Goal: Task Accomplishment & Management: Complete application form

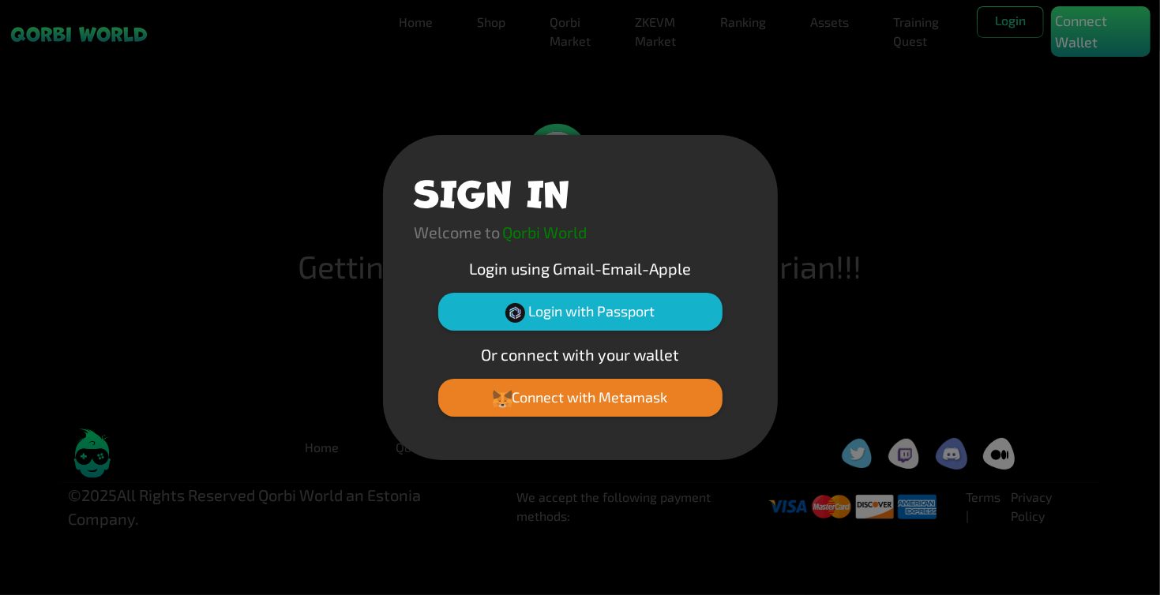
click at [275, 355] on div "SIGN IN Welcome to Qorbi World Login using Gmail-Email-Apple Login with Passpor…" at bounding box center [580, 297] width 1160 height 595
click at [522, 39] on div "SIGN IN Welcome to Qorbi World Login using Gmail-Email-Apple Login with Passpor…" at bounding box center [580, 297] width 1160 height 595
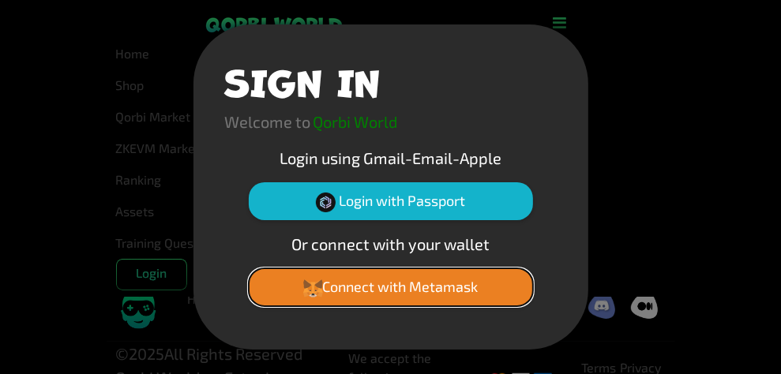
click at [383, 291] on button "Connect with Metamask" at bounding box center [391, 287] width 284 height 38
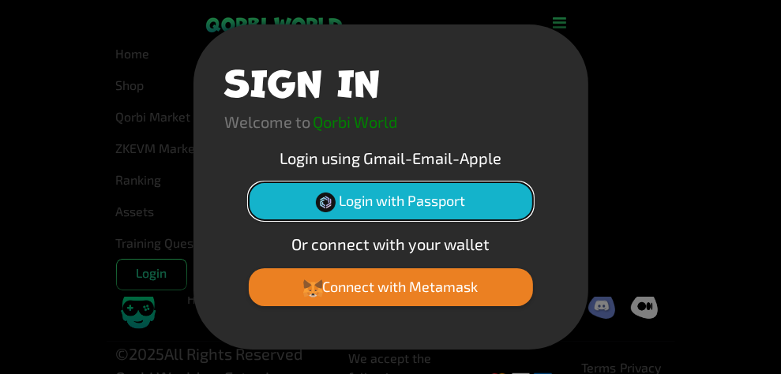
click at [407, 201] on button "Login with Passport" at bounding box center [391, 201] width 284 height 38
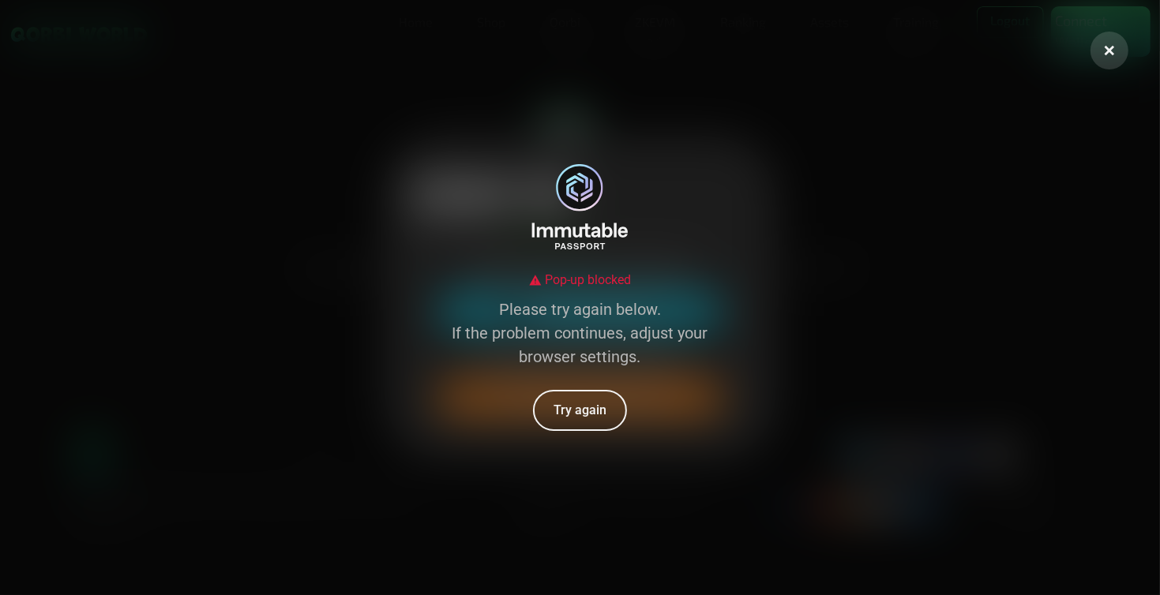
click at [599, 280] on div "Pop-up blocked" at bounding box center [580, 280] width 102 height 19
click at [780, 41] on button at bounding box center [1109, 51] width 38 height 38
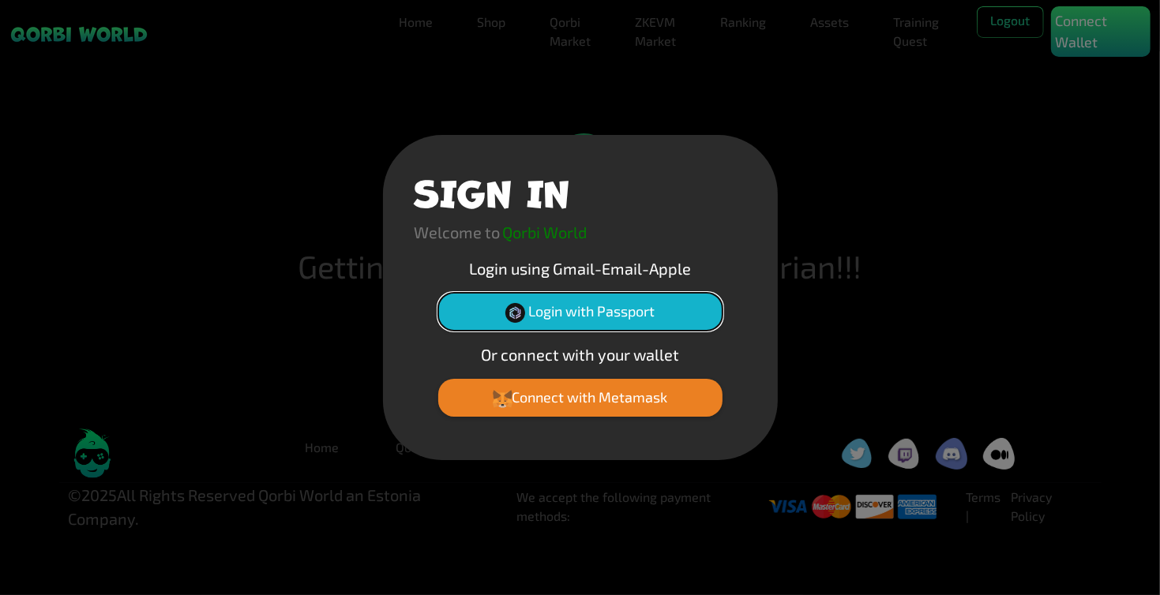
click at [627, 302] on button "Login with Passport" at bounding box center [580, 312] width 284 height 38
click at [616, 313] on button "Login with Passport" at bounding box center [580, 312] width 284 height 38
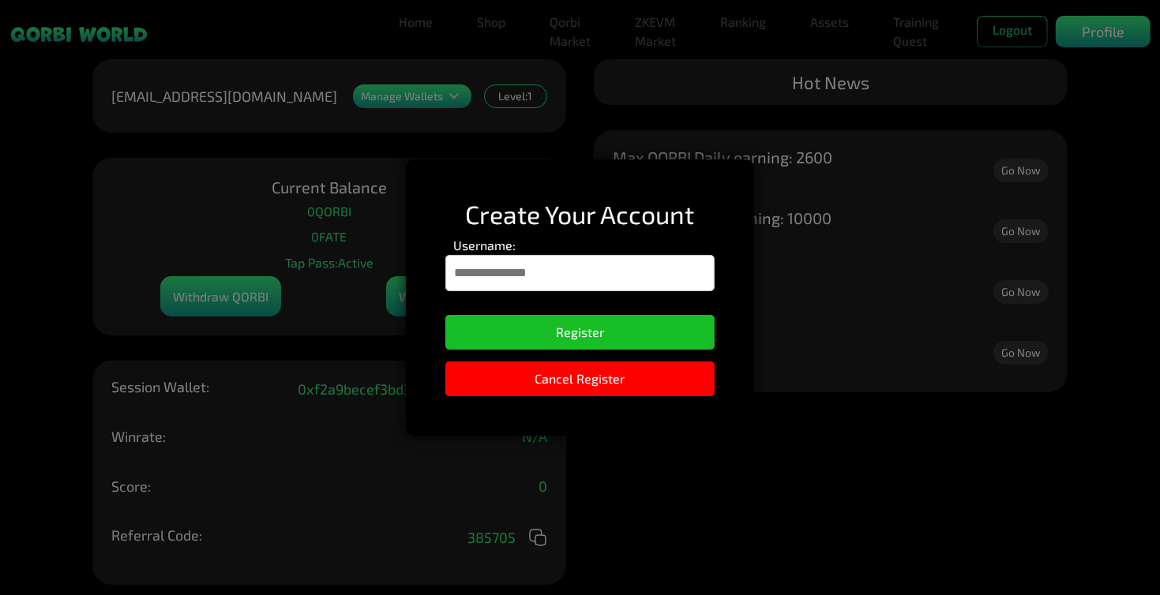
click at [1016, 363] on div "Create Your Account Username: Register Cancel Register" at bounding box center [580, 297] width 1160 height 595
click at [262, 98] on div "Create Your Account Username: Register Cancel Register" at bounding box center [580, 297] width 1160 height 595
click at [163, 81] on div "Create Your Account Username: Register Cancel Register" at bounding box center [580, 297] width 1160 height 595
click at [581, 283] on input "Username:" at bounding box center [579, 273] width 269 height 36
type input "**********"
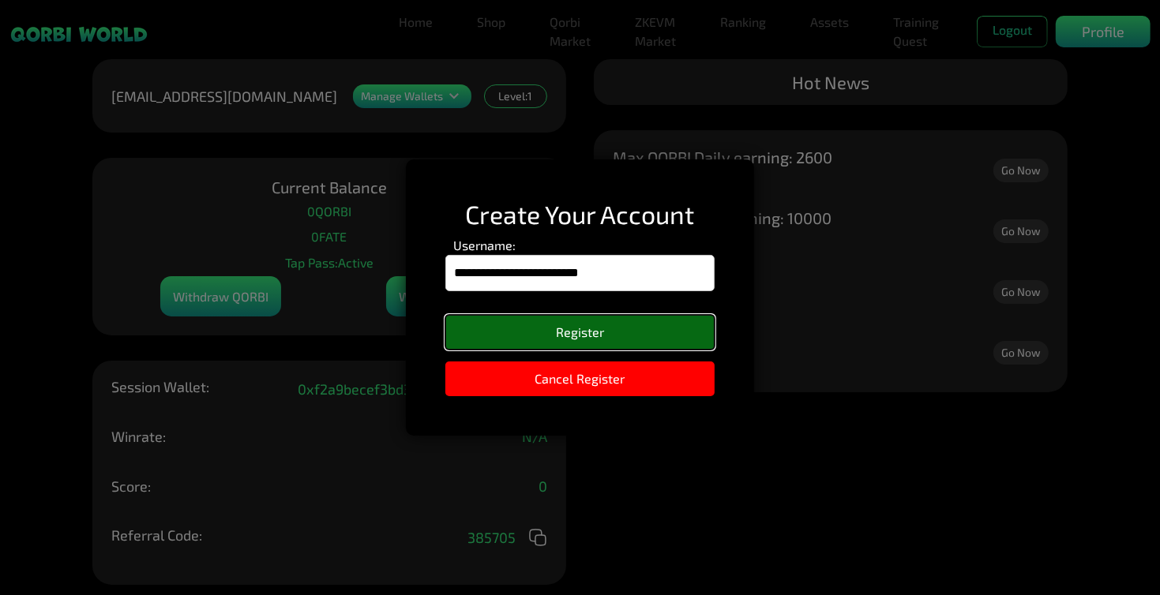
click at [548, 340] on button "Register" at bounding box center [579, 332] width 269 height 35
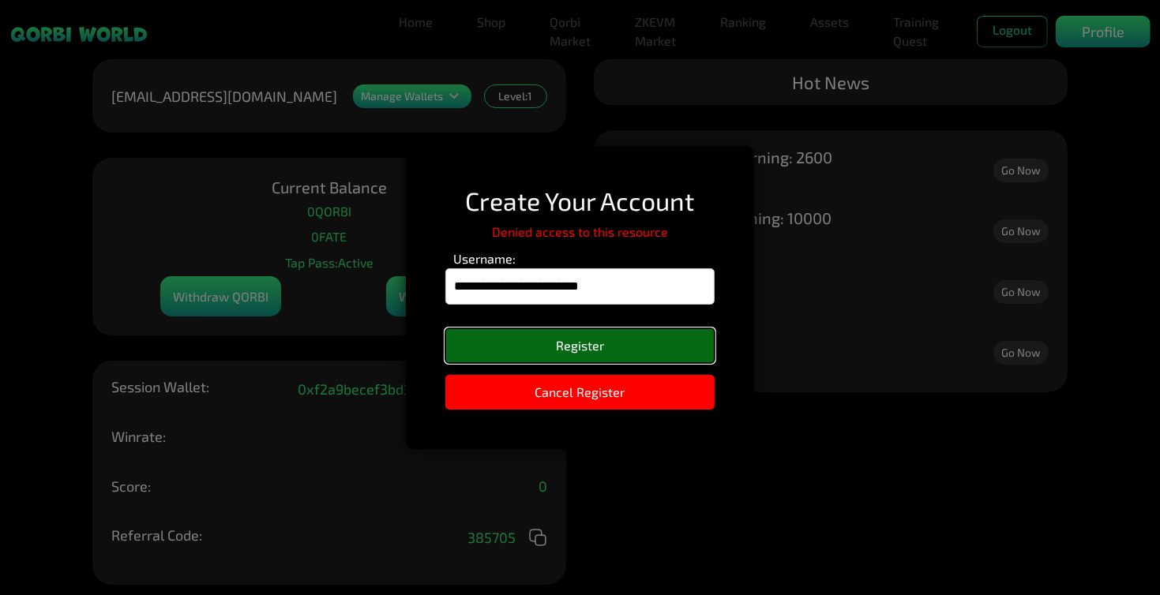
click at [548, 340] on button "Register" at bounding box center [579, 345] width 269 height 35
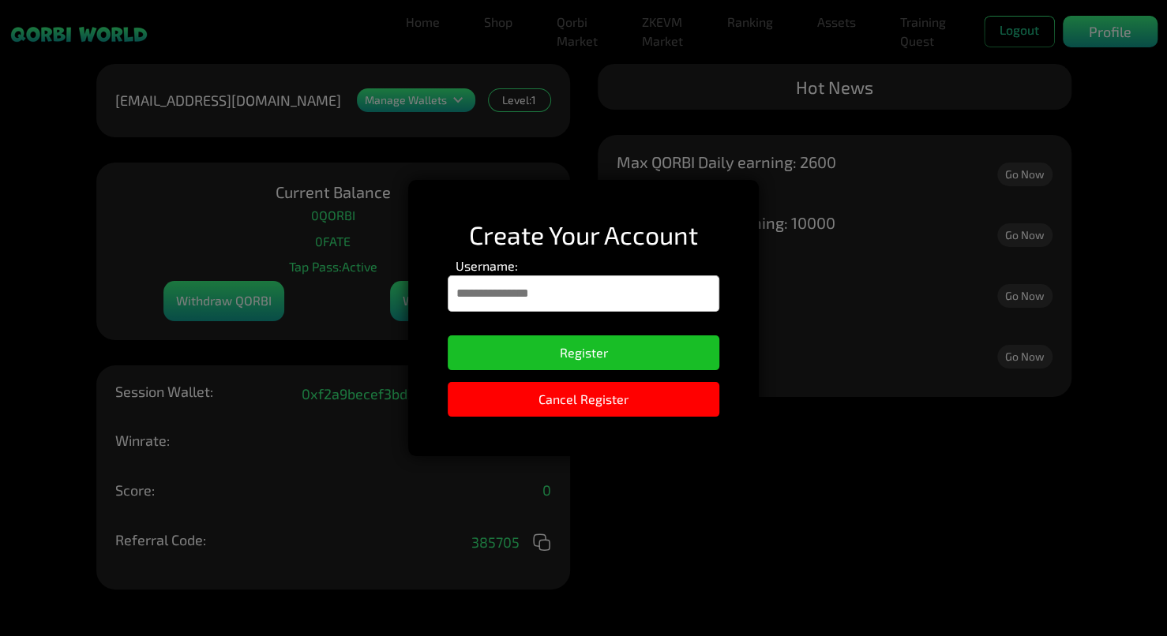
click at [324, 143] on div "Create Your Account Username: Register Cancel Register" at bounding box center [583, 318] width 1167 height 636
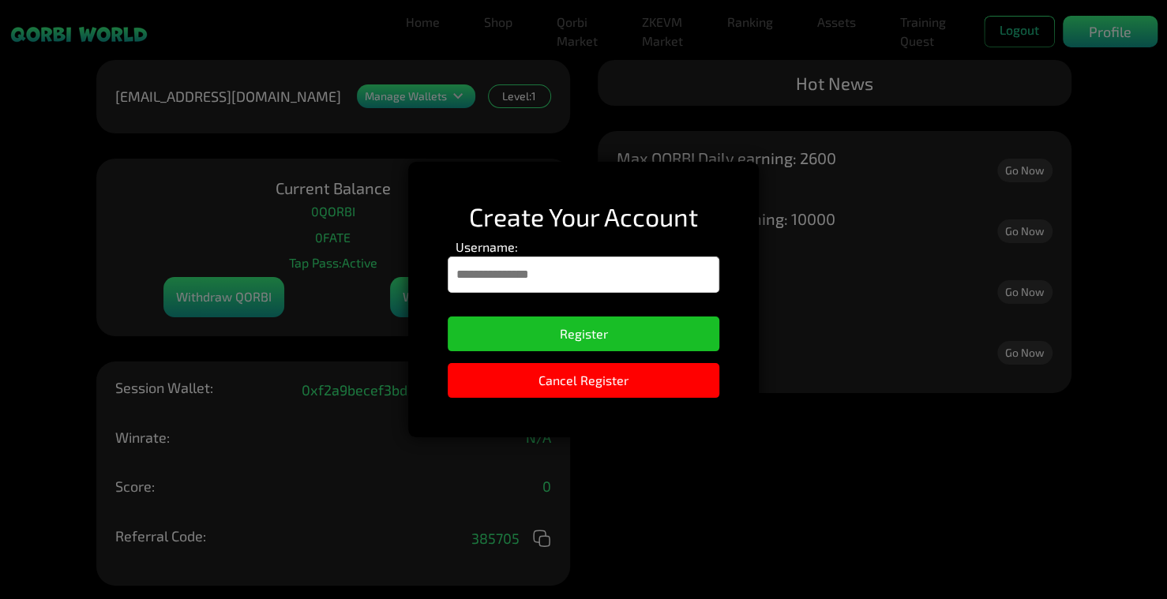
click at [149, 271] on div "Create Your Account Username: Register Cancel Register" at bounding box center [583, 299] width 1167 height 599
click at [324, 276] on input "Username:" at bounding box center [583, 275] width 271 height 36
type input "**********"
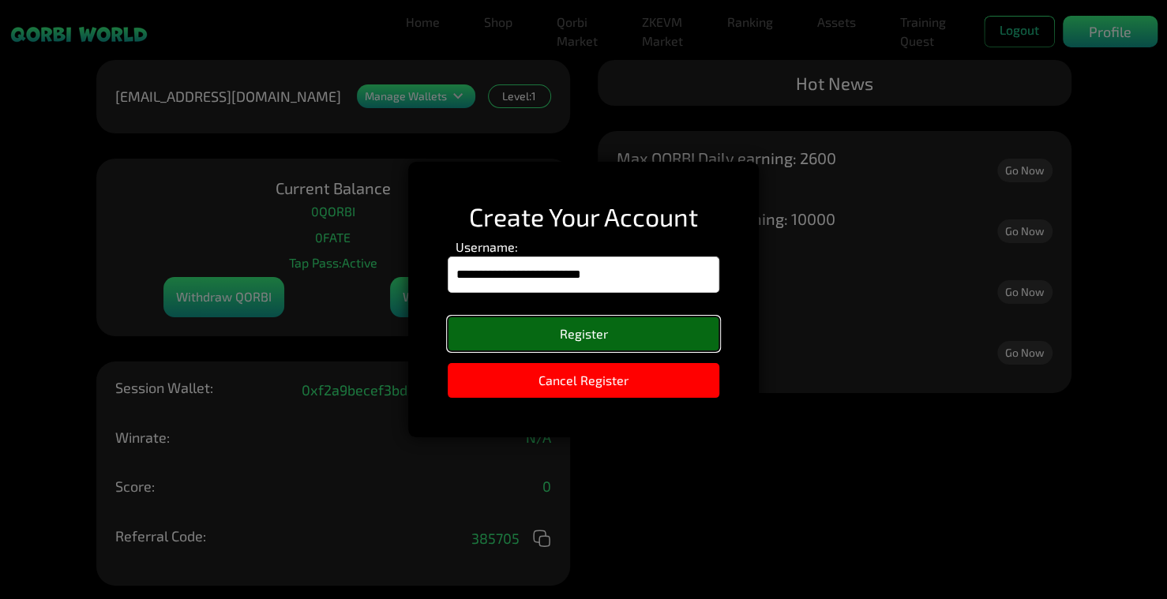
click at [324, 340] on button "Register" at bounding box center [583, 334] width 271 height 35
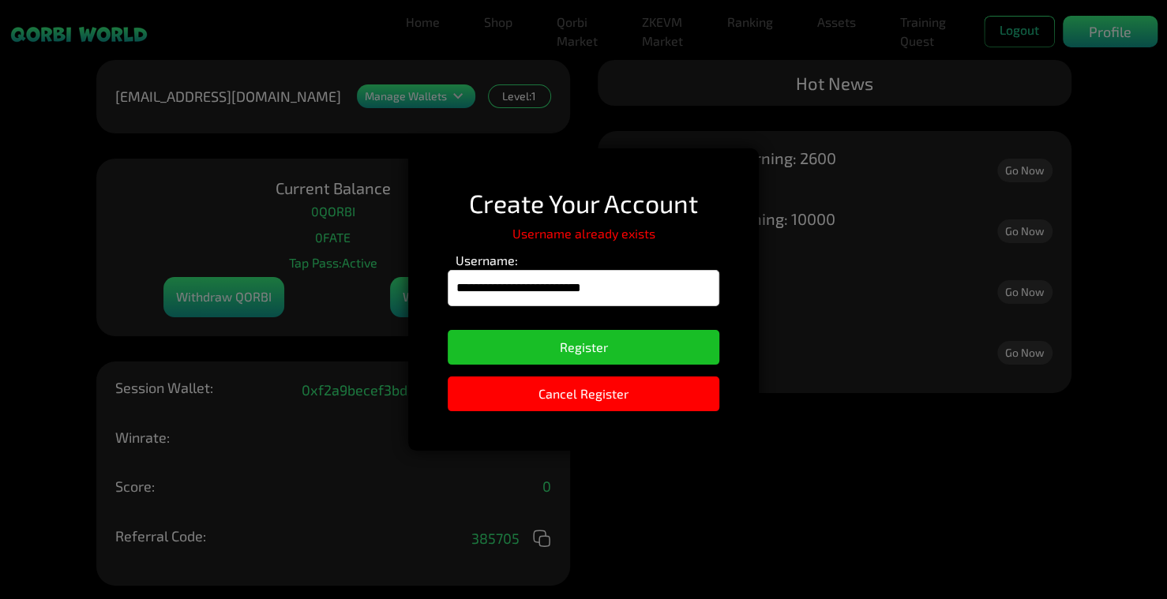
click at [324, 193] on div "**********" at bounding box center [583, 299] width 1167 height 599
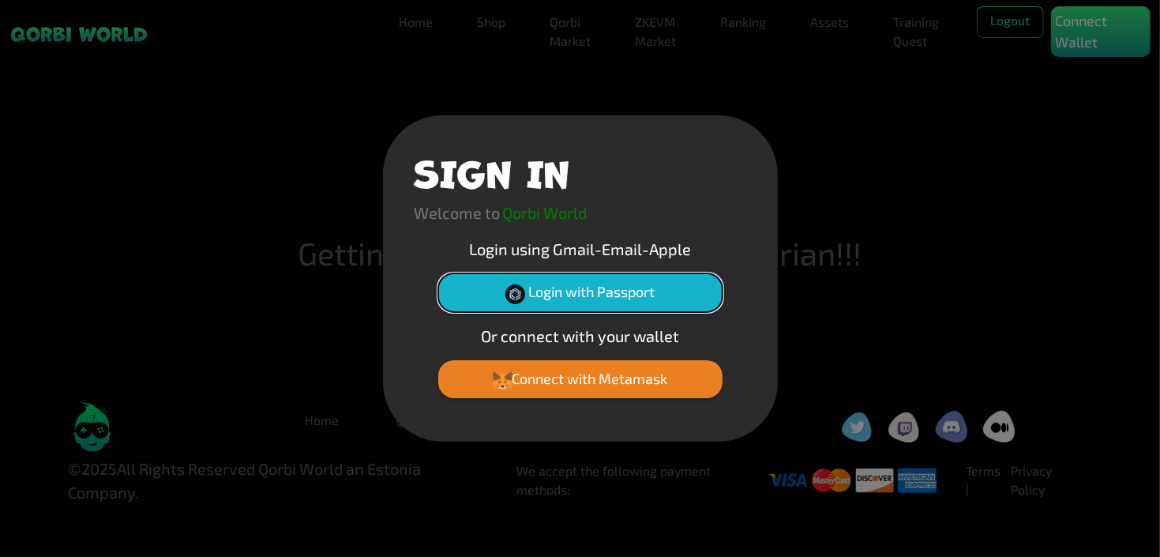
click at [606, 299] on button "Login with Passport" at bounding box center [580, 292] width 284 height 38
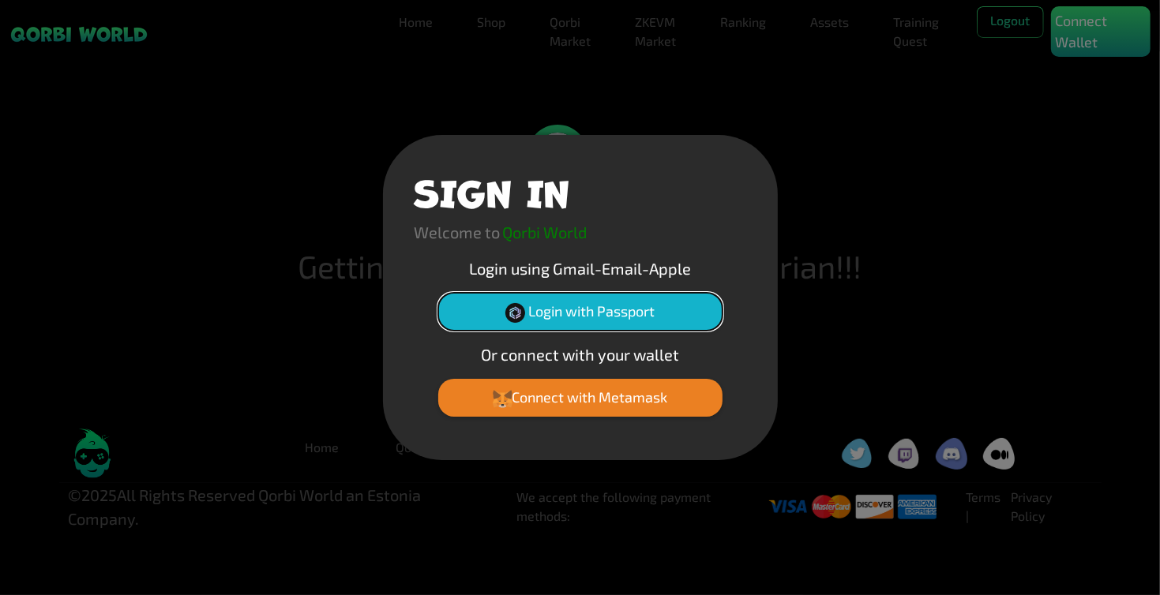
click at [639, 320] on button "Login with Passport" at bounding box center [580, 312] width 284 height 38
